Goal: Task Accomplishment & Management: Use online tool/utility

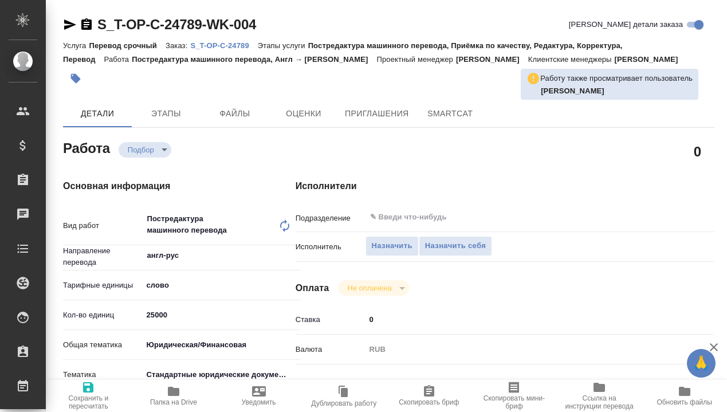
type textarea "x"
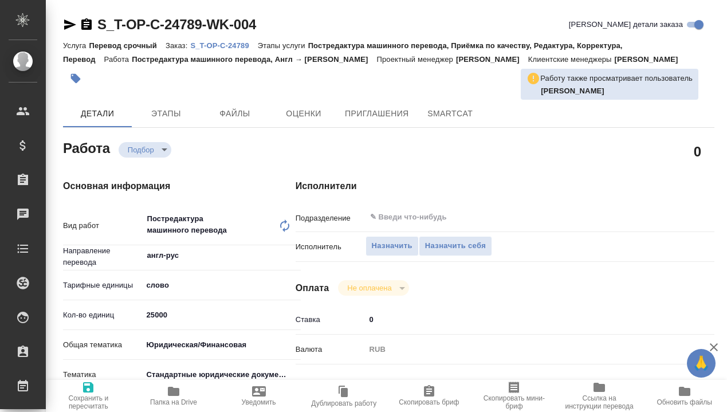
type textarea "x"
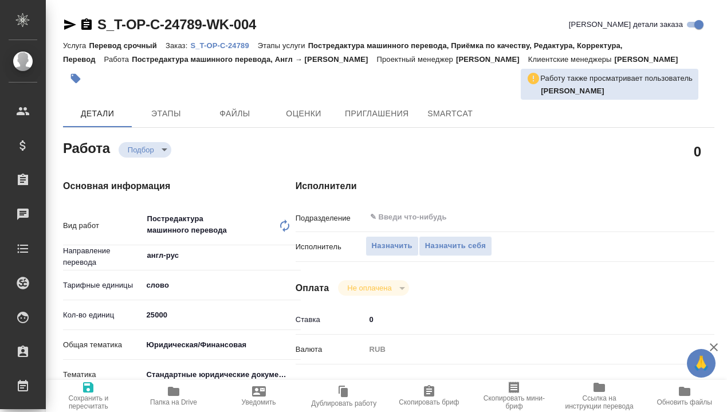
type textarea "x"
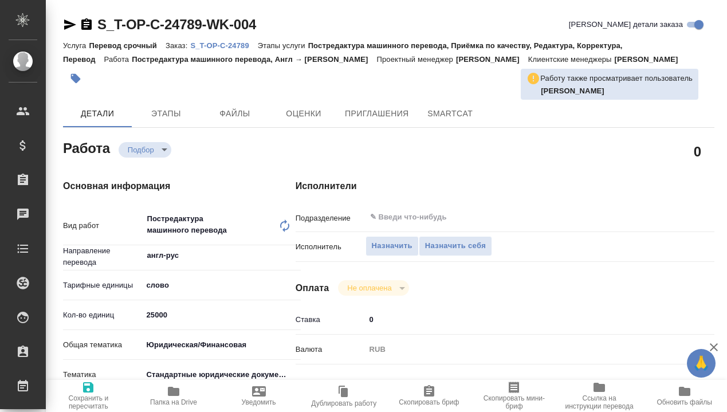
type textarea "x"
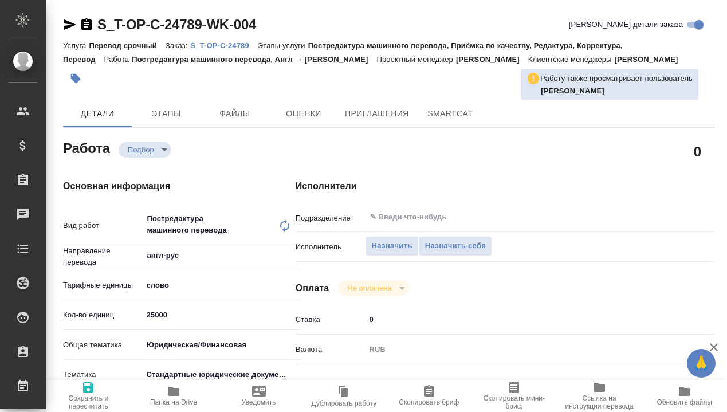
type textarea "x"
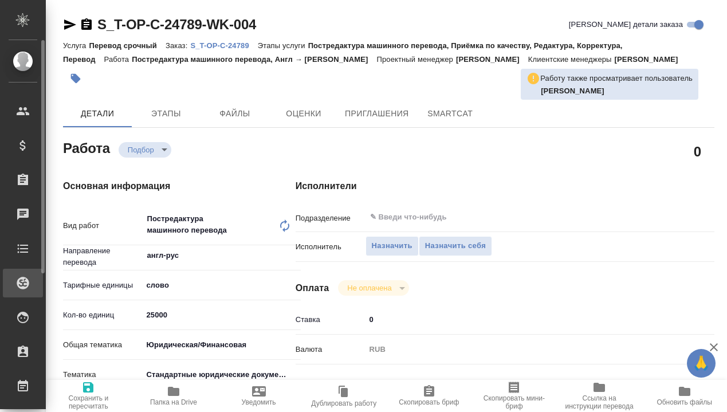
type textarea "x"
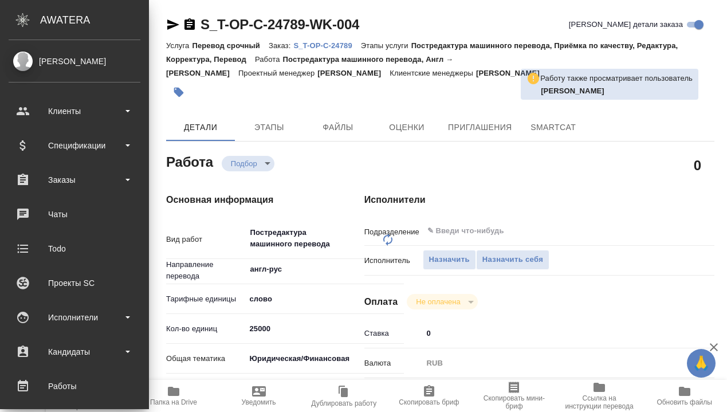
type textarea "x"
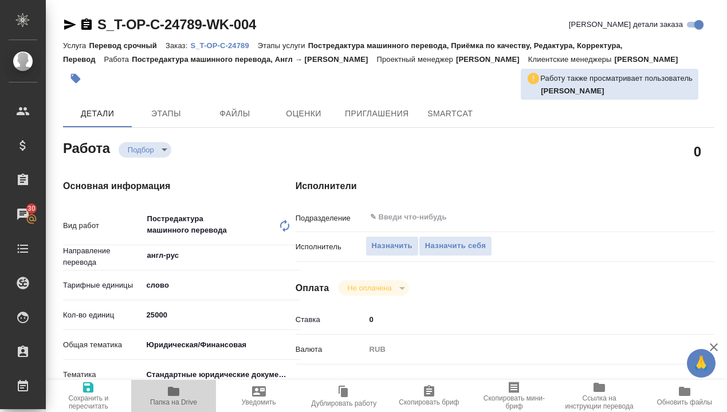
click at [174, 392] on icon "button" at bounding box center [173, 391] width 11 height 9
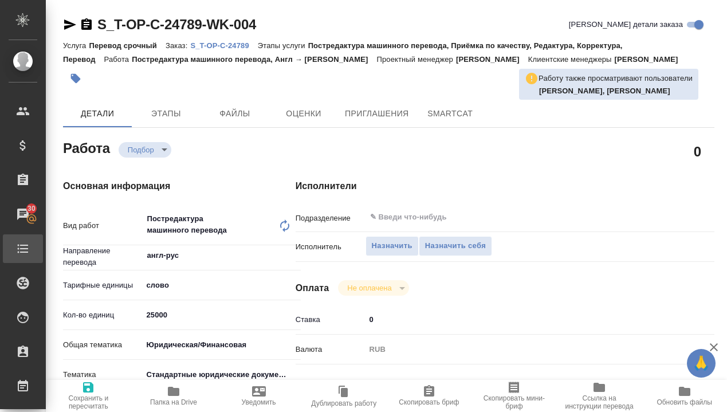
type textarea "x"
